Goal: Information Seeking & Learning: Learn about a topic

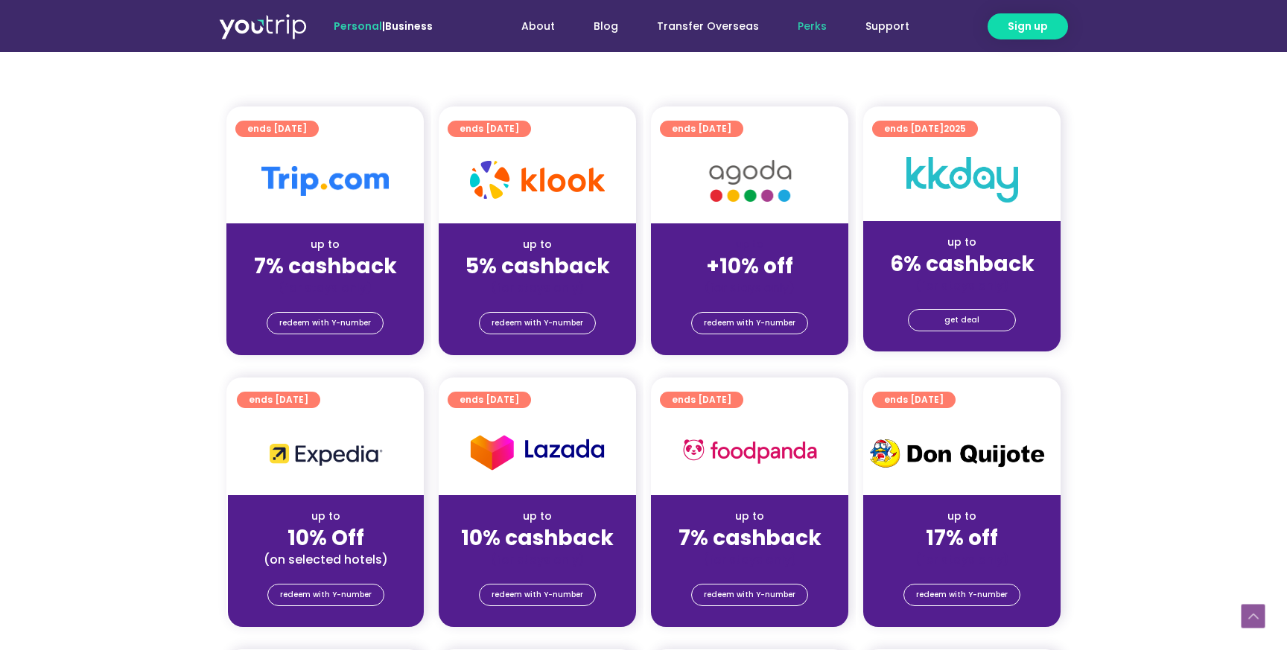
scroll to position [369, 0]
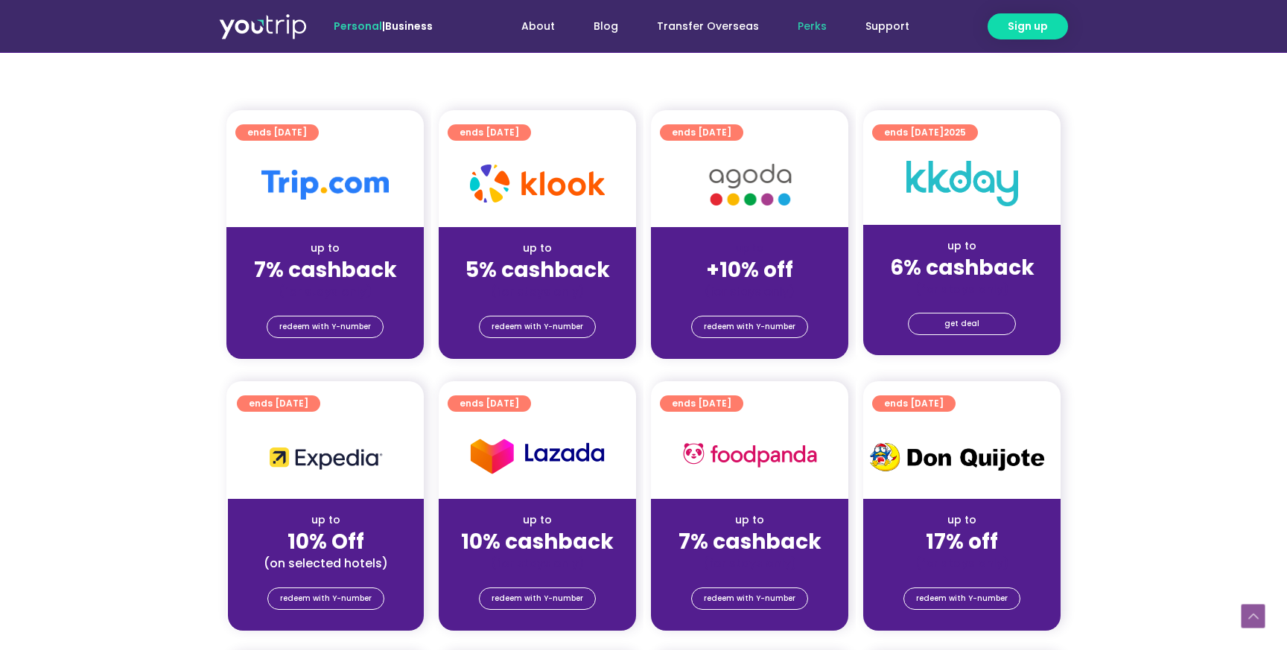
click at [741, 256] on strong "+10% off" at bounding box center [749, 270] width 87 height 29
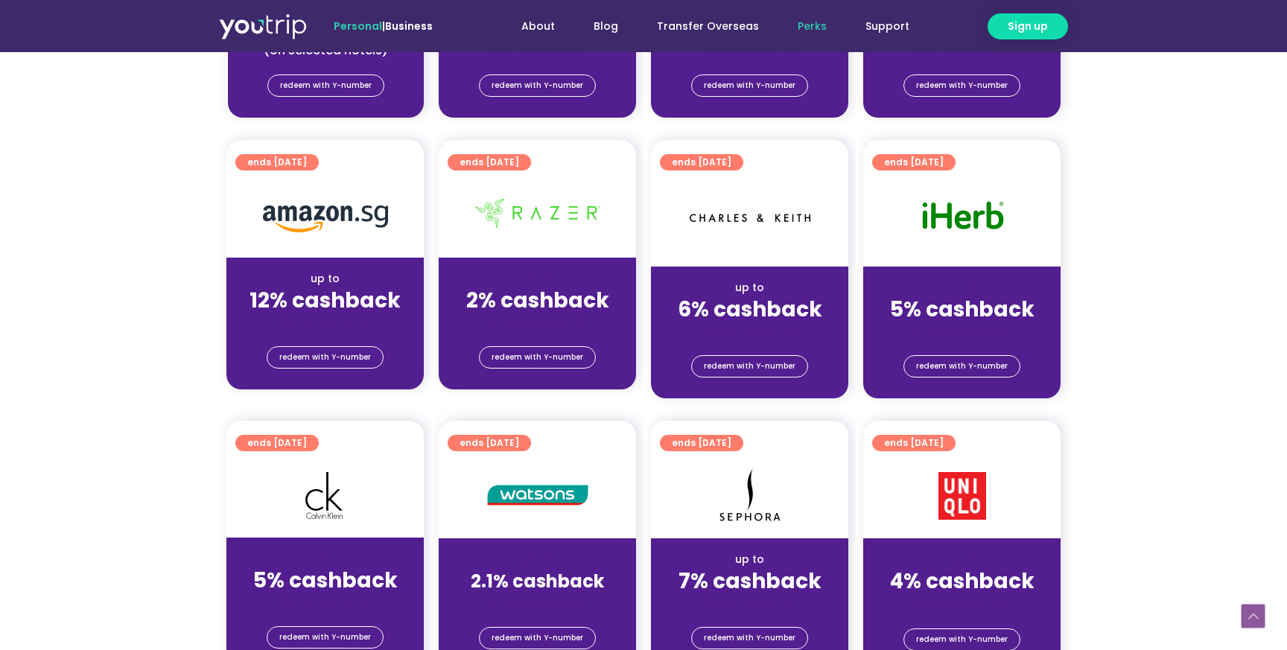
scroll to position [887, 0]
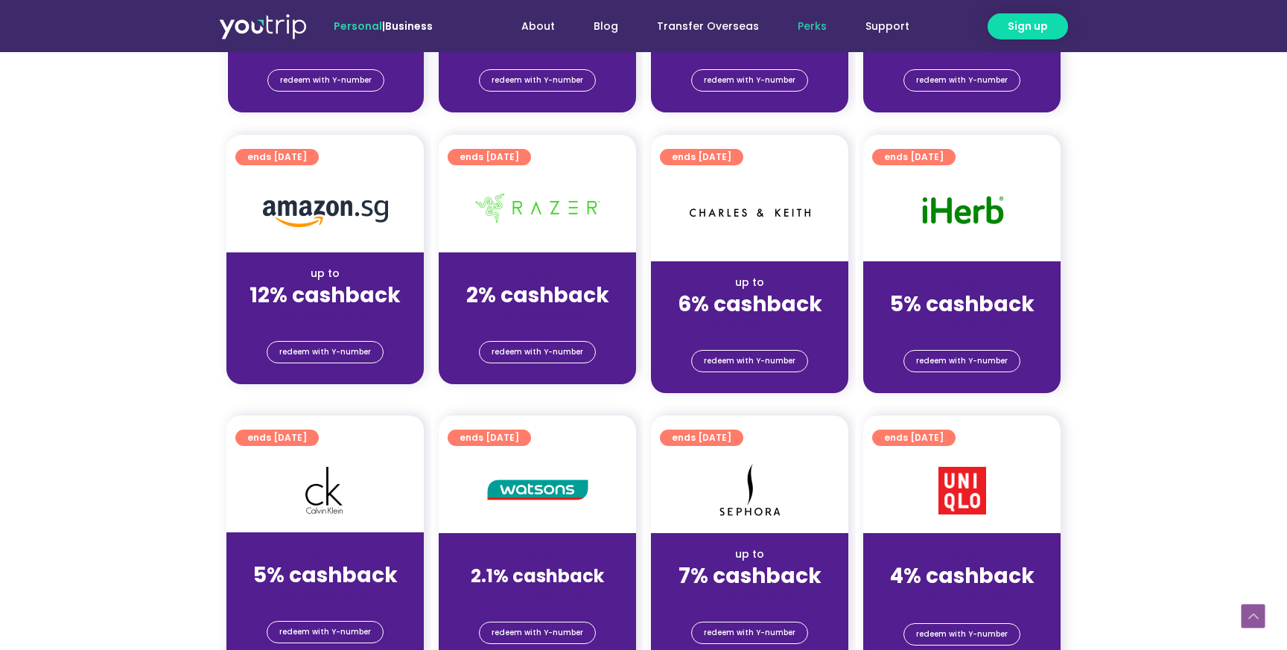
click at [525, 564] on strong "2.1% cashback" at bounding box center [537, 576] width 133 height 25
click at [704, 562] on strong "7% cashback" at bounding box center [750, 576] width 143 height 29
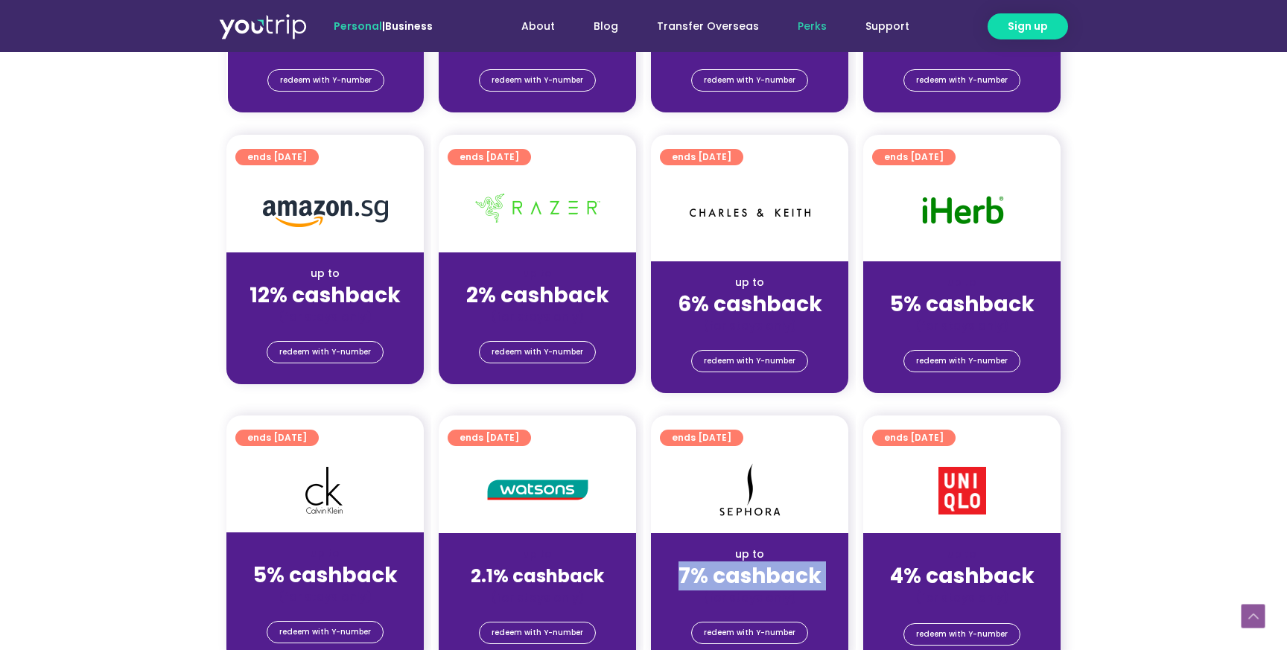
click at [704, 562] on strong "7% cashback" at bounding box center [750, 576] width 143 height 29
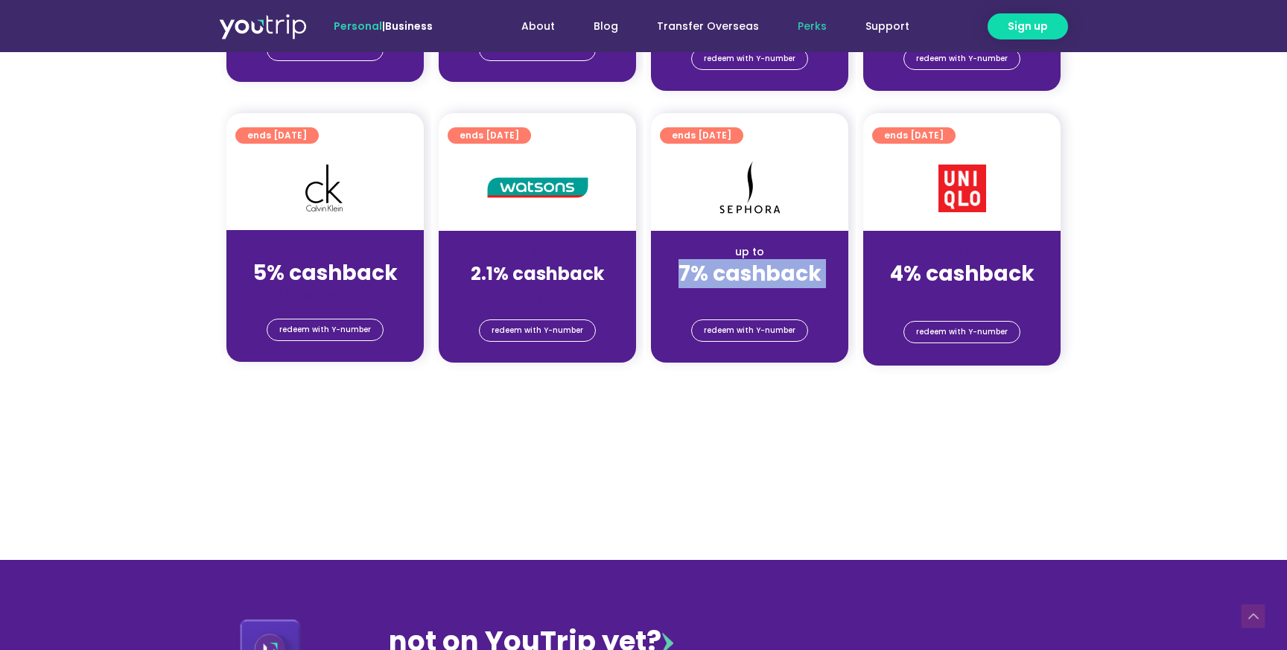
scroll to position [1181, 0]
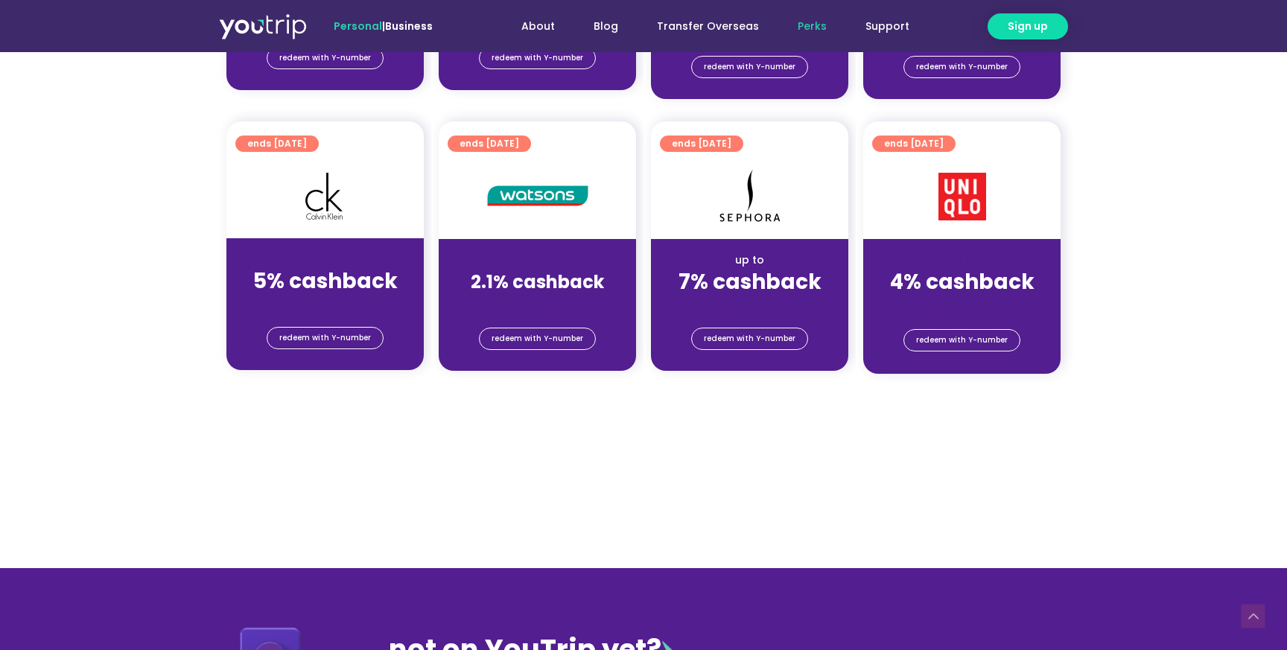
click at [978, 267] on strong "4% cashback" at bounding box center [962, 281] width 145 height 29
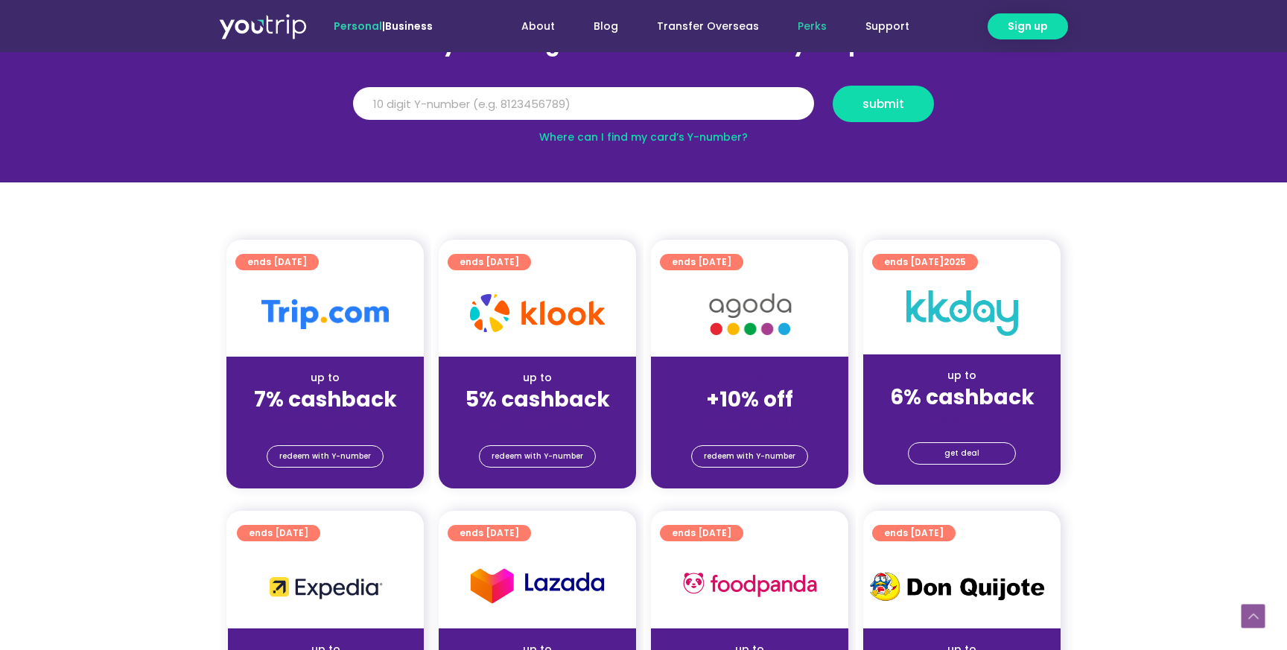
scroll to position [238, 0]
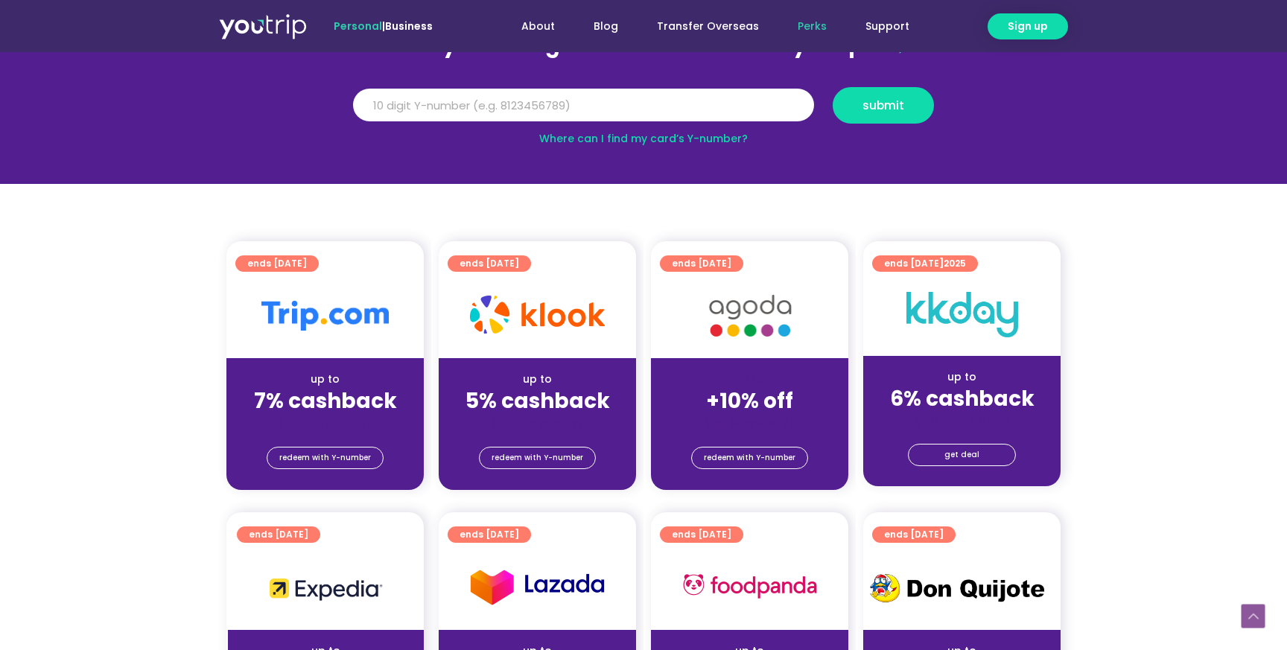
click at [525, 387] on strong "5% cashback" at bounding box center [538, 401] width 145 height 29
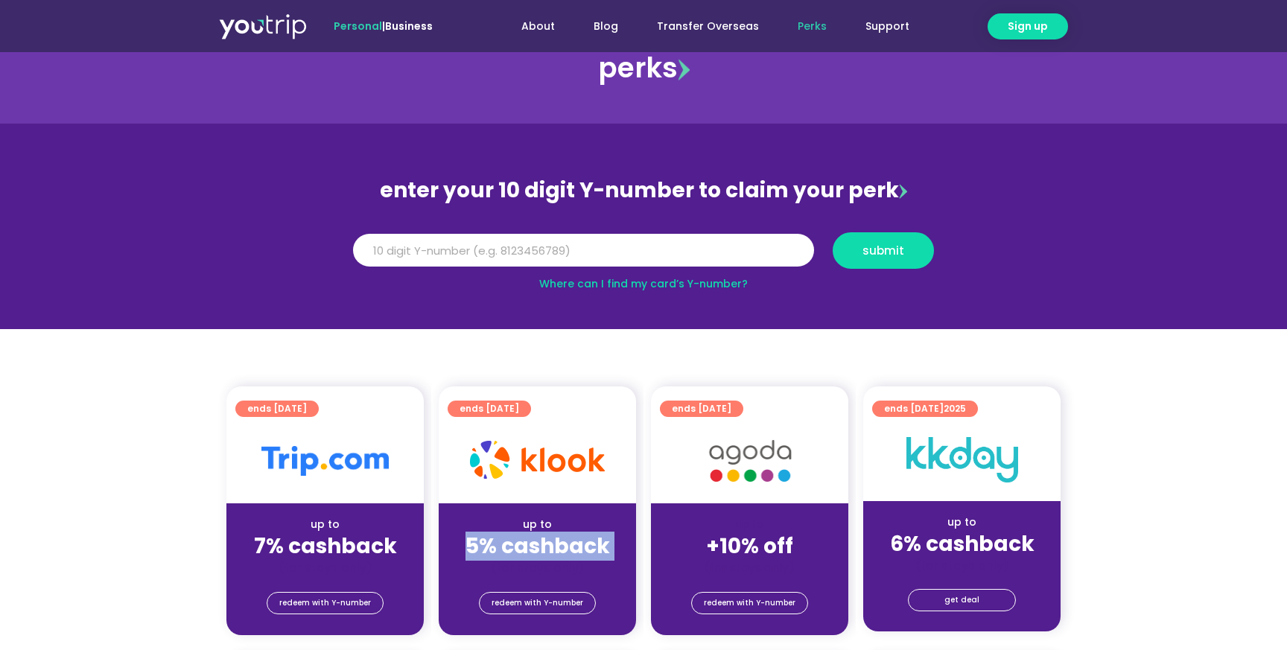
scroll to position [0, 0]
